Goal: Information Seeking & Learning: Find contact information

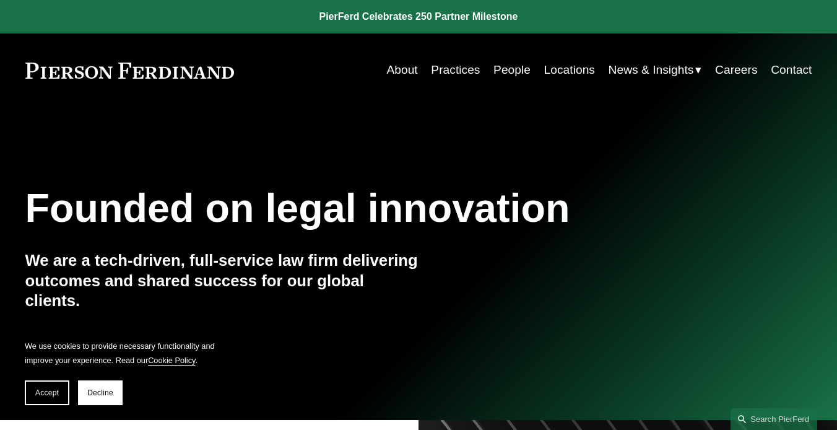
click at [505, 68] on link "People" at bounding box center [512, 70] width 37 height 24
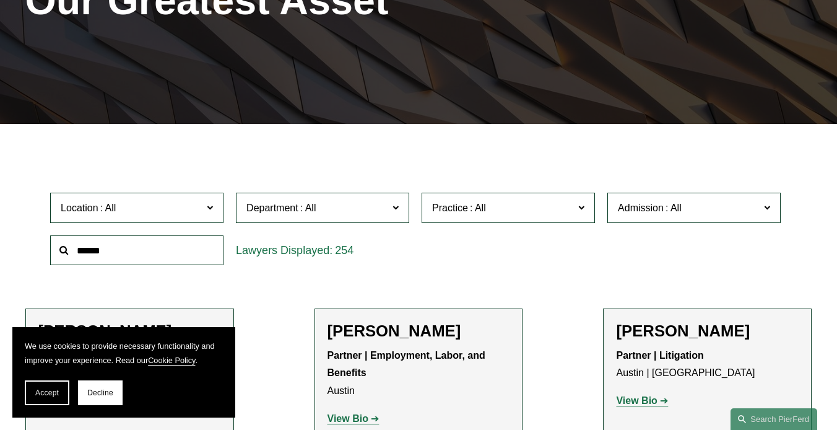
scroll to position [207, 0]
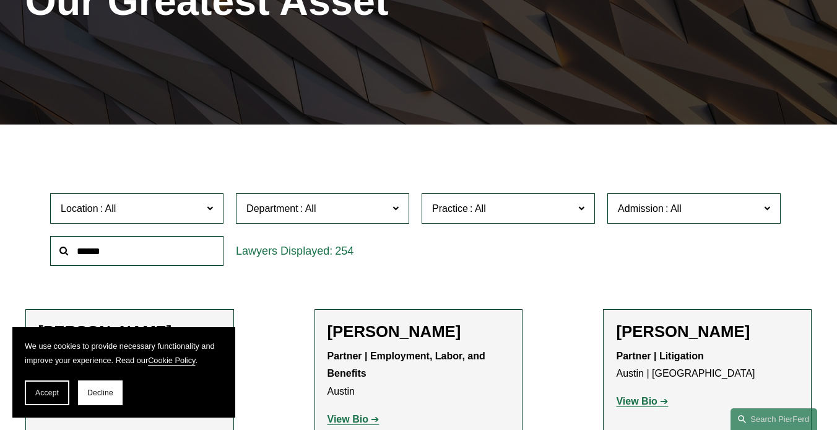
click at [169, 263] on input "text" at bounding box center [136, 251] width 173 height 30
type input "****"
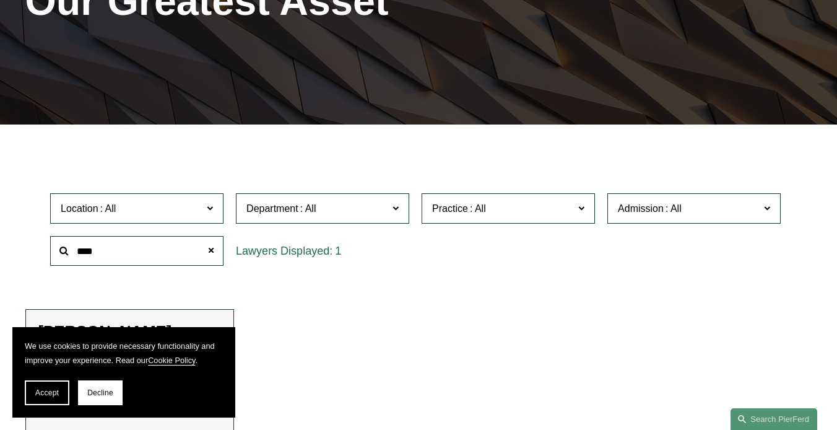
scroll to position [454, 0]
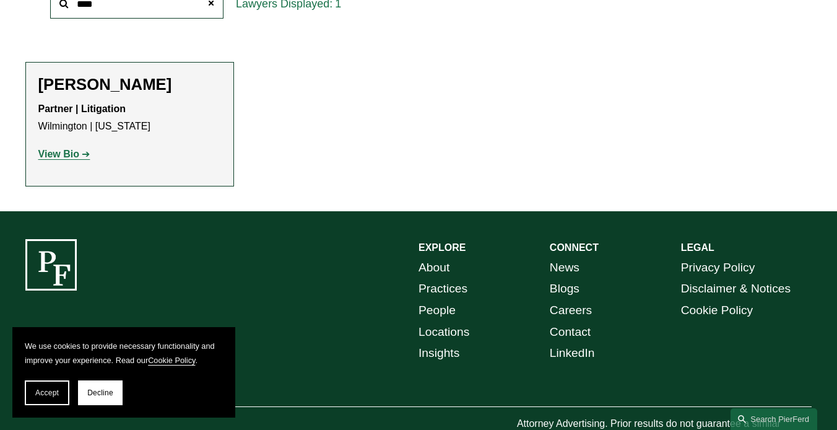
click at [147, 125] on p "Partner | Litigation Wilmington | New York" at bounding box center [129, 118] width 183 height 36
click at [59, 159] on strong "View Bio" at bounding box center [58, 154] width 41 height 11
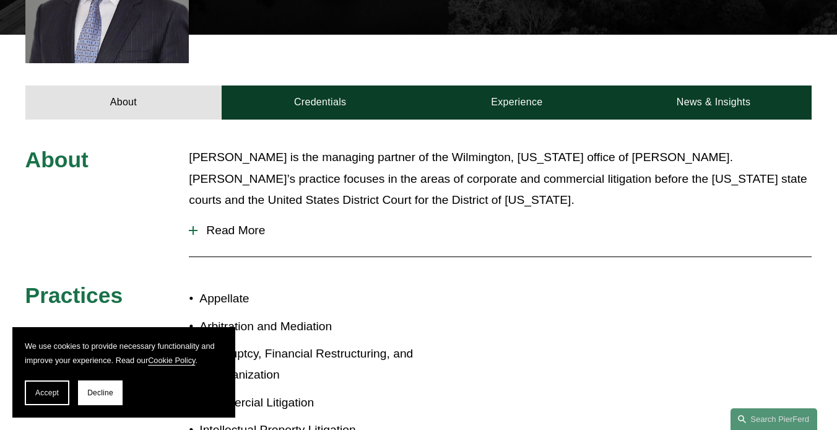
scroll to position [444, 0]
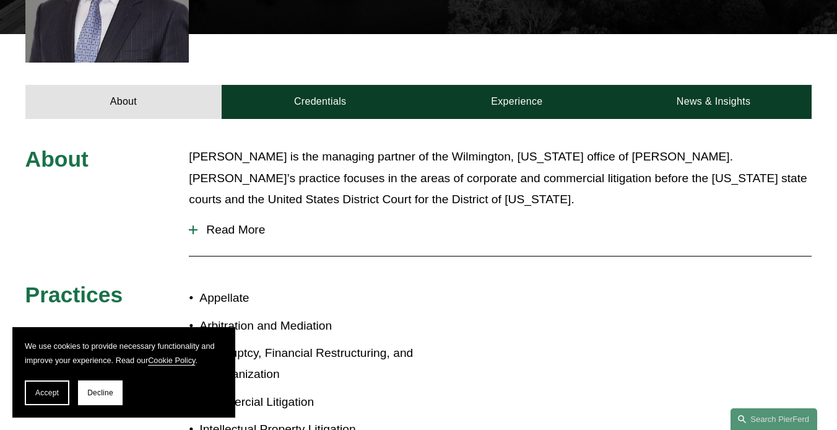
click at [243, 223] on span "Read More" at bounding box center [505, 230] width 614 height 14
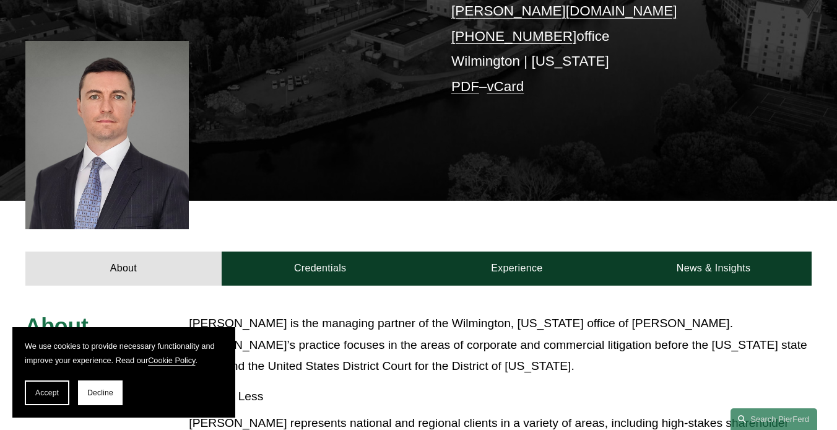
scroll to position [276, 0]
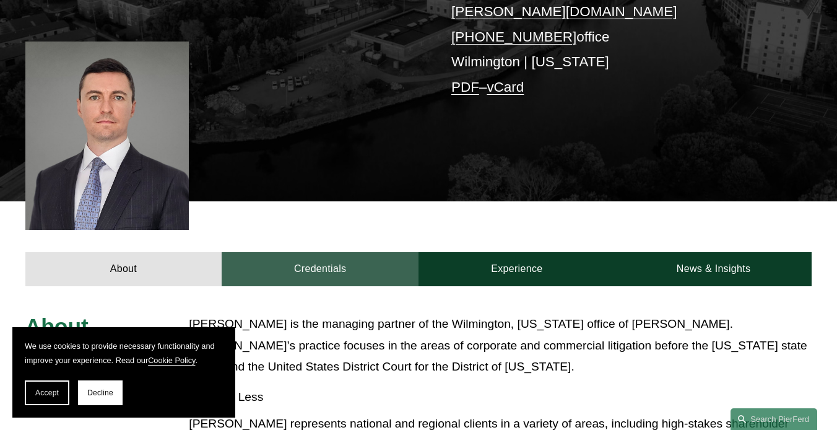
click at [320, 252] on link "Credentials" at bounding box center [320, 269] width 197 height 34
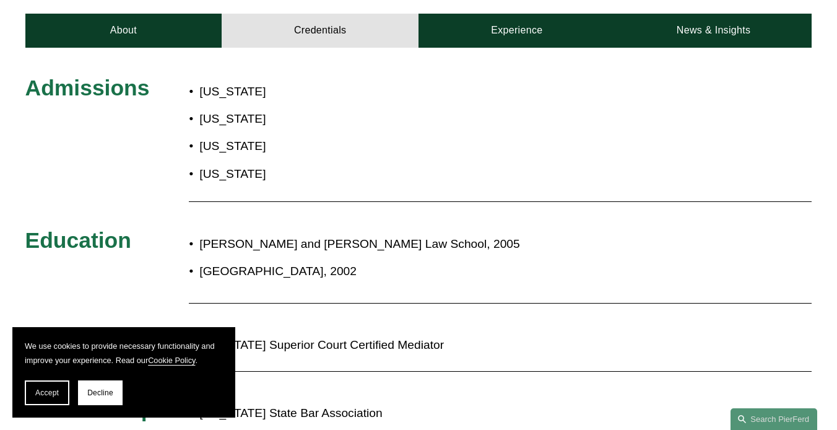
scroll to position [510, 0]
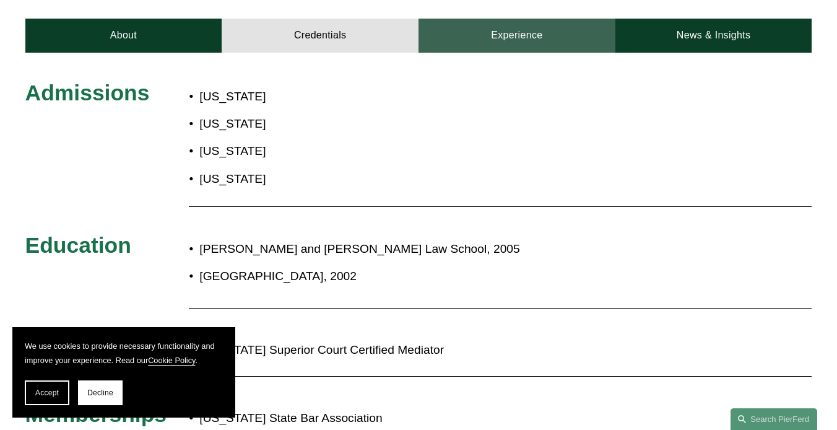
click at [513, 22] on link "Experience" at bounding box center [517, 36] width 197 height 34
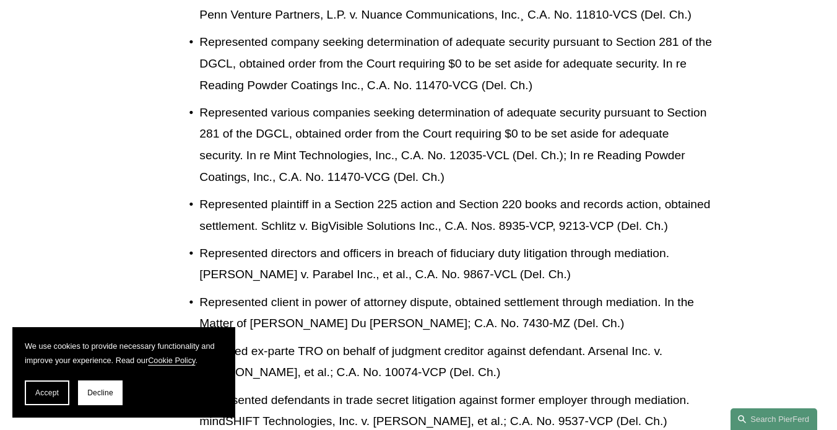
scroll to position [2121, 0]
